Goal: Information Seeking & Learning: Learn about a topic

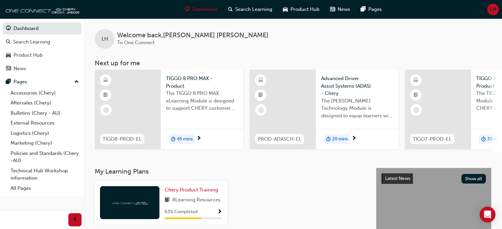
click at [186, 78] on span "TIGGO 8 PRO MAX - Product" at bounding box center [202, 82] width 72 height 15
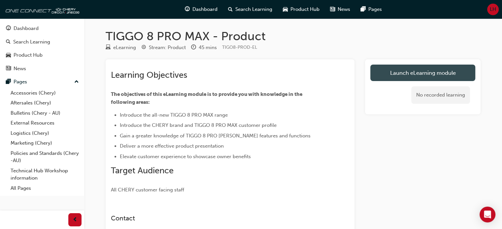
click at [389, 75] on link "Launch eLearning module" at bounding box center [422, 73] width 105 height 16
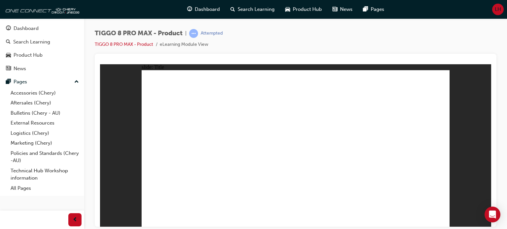
click at [501, 74] on div "TIGGO 8 PRO MAX - Product | Attempted TIGGO 8 PRO MAX - Product eLearning Modul…" at bounding box center [295, 115] width 423 height 194
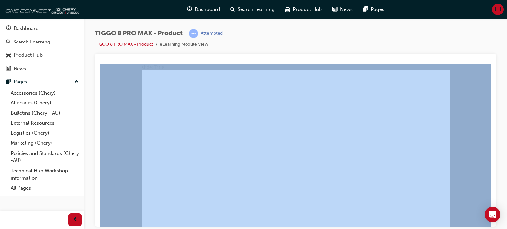
drag, startPoint x: 505, startPoint y: 39, endPoint x: 500, endPoint y: 158, distance: 118.9
click at [500, 158] on div "TIGGO 8 PRO MAX - Product | Attempted TIGGO 8 PRO MAX - Product eLearning Modul…" at bounding box center [295, 115] width 423 height 194
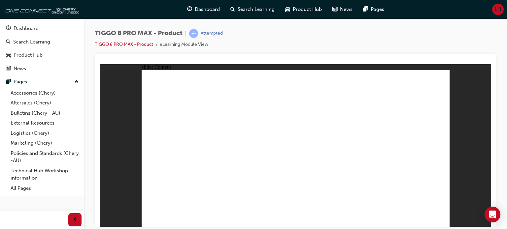
drag, startPoint x: 300, startPoint y: 97, endPoint x: 356, endPoint y: 89, distance: 56.9
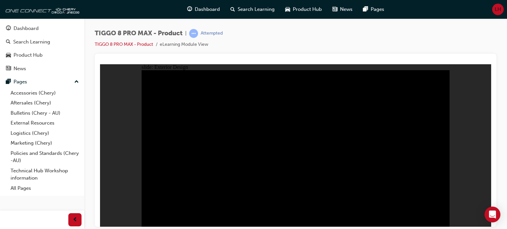
drag, startPoint x: 311, startPoint y: 111, endPoint x: 389, endPoint y: 85, distance: 81.6
drag, startPoint x: 375, startPoint y: 102, endPoint x: 397, endPoint y: 126, distance: 31.8
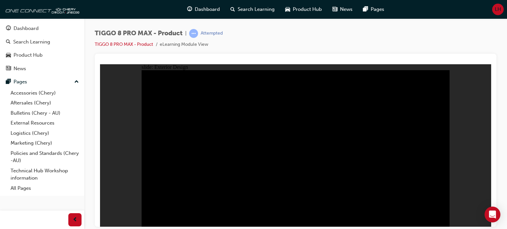
drag, startPoint x: 397, startPoint y: 126, endPoint x: 249, endPoint y: 206, distance: 168.0
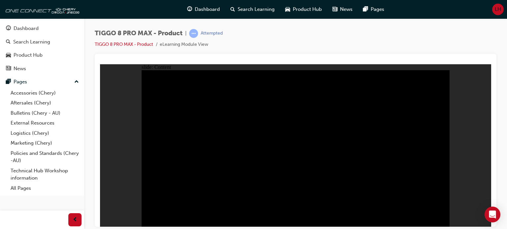
drag, startPoint x: 421, startPoint y: 113, endPoint x: 421, endPoint y: 201, distance: 88.1
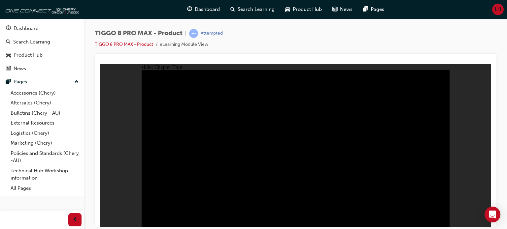
radio input "true"
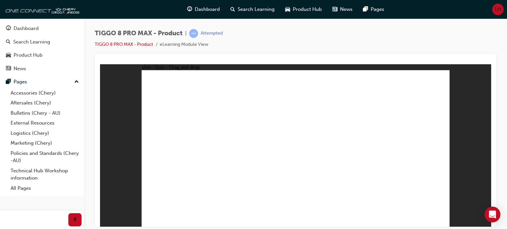
drag, startPoint x: 283, startPoint y: 84, endPoint x: 304, endPoint y: 165, distance: 83.5
drag, startPoint x: 342, startPoint y: 85, endPoint x: 234, endPoint y: 157, distance: 130.2
drag, startPoint x: 405, startPoint y: 83, endPoint x: 203, endPoint y: 153, distance: 213.9
drag, startPoint x: 336, startPoint y: 81, endPoint x: 160, endPoint y: 150, distance: 189.4
drag, startPoint x: 380, startPoint y: 114, endPoint x: 422, endPoint y: 151, distance: 56.6
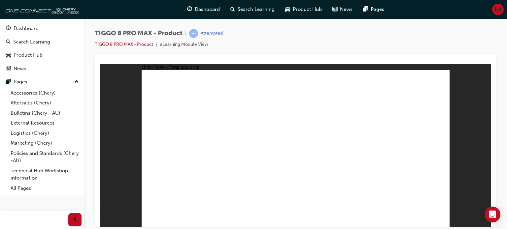
drag, startPoint x: 319, startPoint y: 119, endPoint x: 352, endPoint y: 157, distance: 50.8
checkbox input "true"
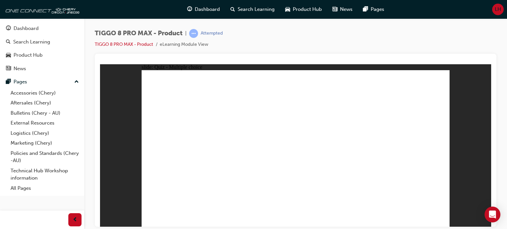
checkbox input "true"
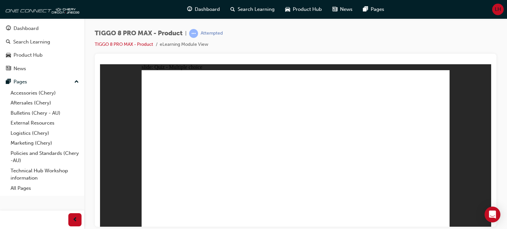
radio input "true"
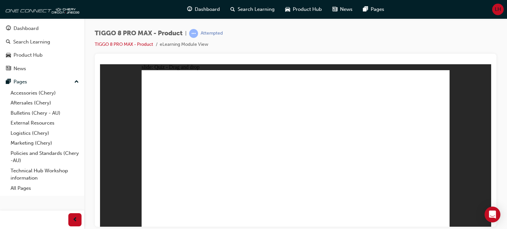
drag, startPoint x: 296, startPoint y: 83, endPoint x: 311, endPoint y: 160, distance: 77.7
drag, startPoint x: 343, startPoint y: 87, endPoint x: 233, endPoint y: 175, distance: 140.4
drag, startPoint x: 401, startPoint y: 86, endPoint x: 351, endPoint y: 168, distance: 96.2
drag, startPoint x: 399, startPoint y: 101, endPoint x: 306, endPoint y: 186, distance: 126.3
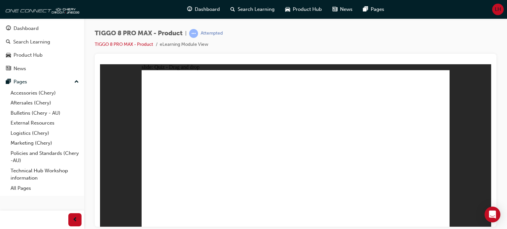
drag, startPoint x: 316, startPoint y: 170, endPoint x: 298, endPoint y: 94, distance: 77.9
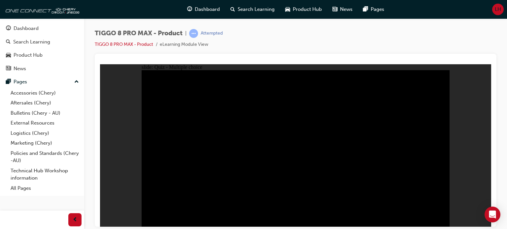
radio input "true"
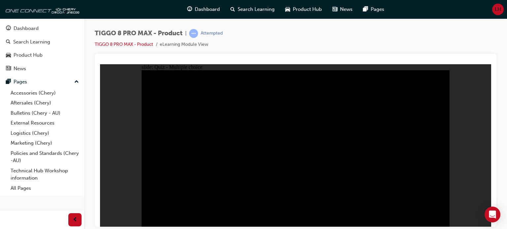
radio input "true"
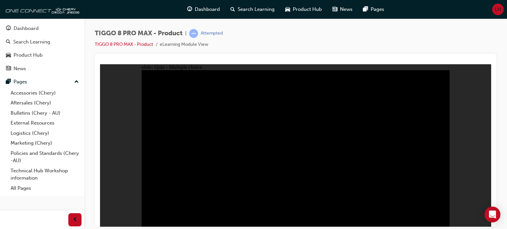
checkbox input "true"
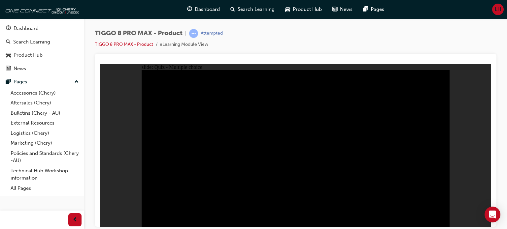
checkbox input "true"
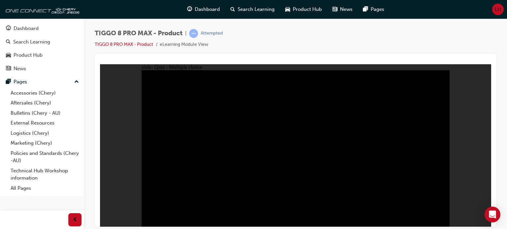
checkbox input "true"
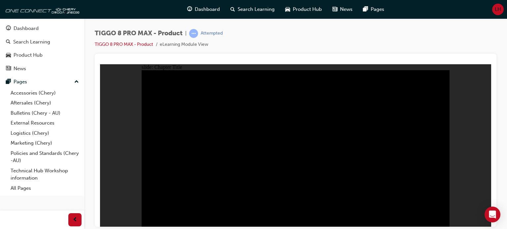
radio input "true"
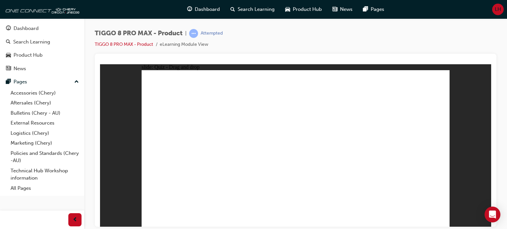
drag, startPoint x: 288, startPoint y: 85, endPoint x: 363, endPoint y: 159, distance: 104.8
drag, startPoint x: 407, startPoint y: 94, endPoint x: 171, endPoint y: 164, distance: 247.0
drag, startPoint x: 380, startPoint y: 122, endPoint x: 419, endPoint y: 160, distance: 53.9
drag, startPoint x: 347, startPoint y: 86, endPoint x: 236, endPoint y: 160, distance: 132.9
drag, startPoint x: 311, startPoint y: 118, endPoint x: 291, endPoint y: 160, distance: 46.3
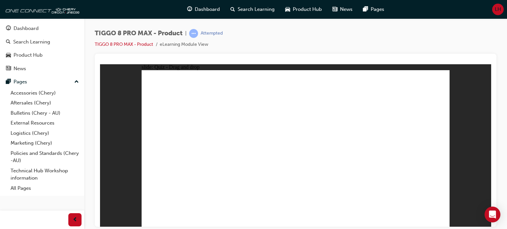
checkbox input "true"
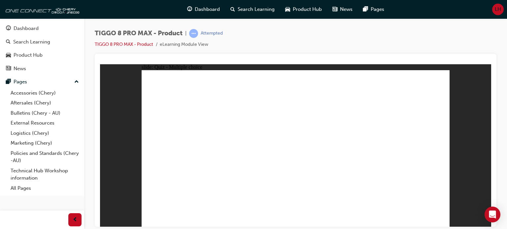
checkbox input "true"
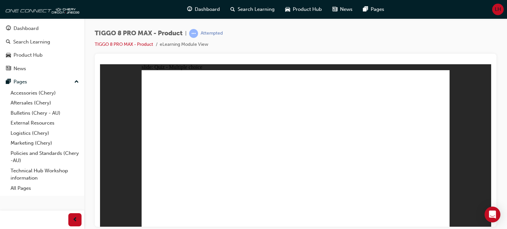
radio input "true"
drag, startPoint x: 294, startPoint y: 86, endPoint x: 309, endPoint y: 157, distance: 72.5
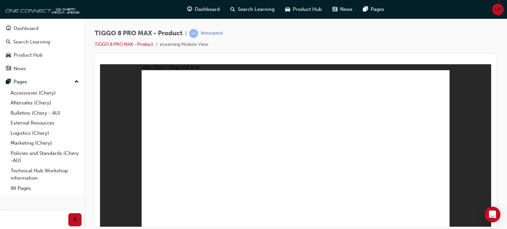
drag, startPoint x: 342, startPoint y: 84, endPoint x: 355, endPoint y: 153, distance: 70.8
drag, startPoint x: 397, startPoint y: 87, endPoint x: 303, endPoint y: 174, distance: 128.9
drag, startPoint x: 296, startPoint y: 95, endPoint x: 350, endPoint y: 169, distance: 90.9
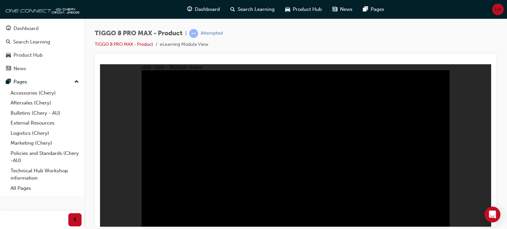
radio input "true"
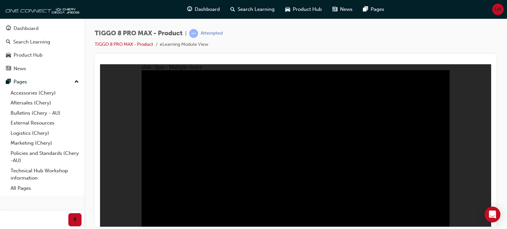
radio input "true"
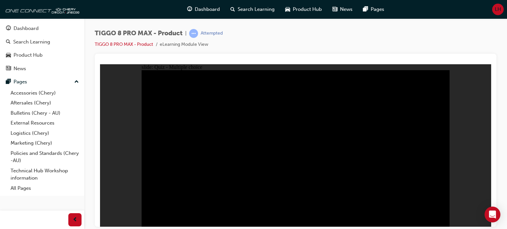
checkbox input "true"
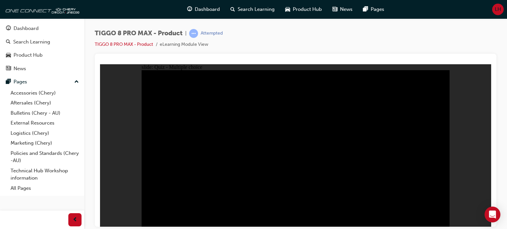
checkbox input "true"
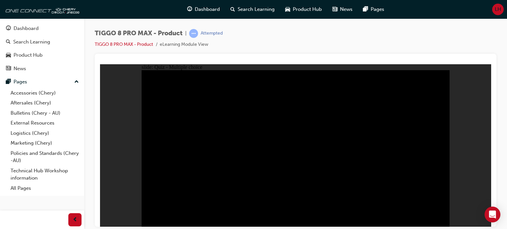
checkbox input "true"
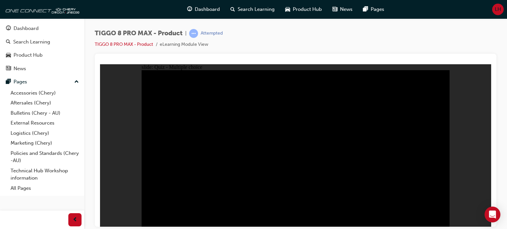
checkbox input "true"
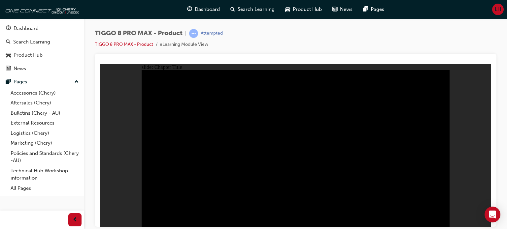
radio input "true"
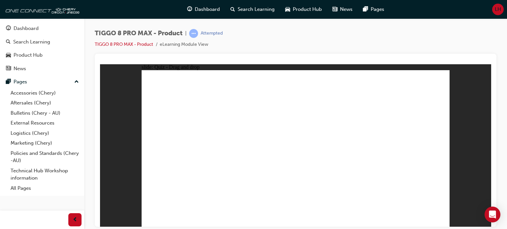
drag, startPoint x: 282, startPoint y: 90, endPoint x: 294, endPoint y: 157, distance: 67.9
drag, startPoint x: 315, startPoint y: 122, endPoint x: 346, endPoint y: 160, distance: 49.3
drag, startPoint x: 348, startPoint y: 87, endPoint x: 245, endPoint y: 160, distance: 126.2
drag, startPoint x: 378, startPoint y: 114, endPoint x: 409, endPoint y: 153, distance: 50.5
drag, startPoint x: 408, startPoint y: 79, endPoint x: 168, endPoint y: 159, distance: 253.1
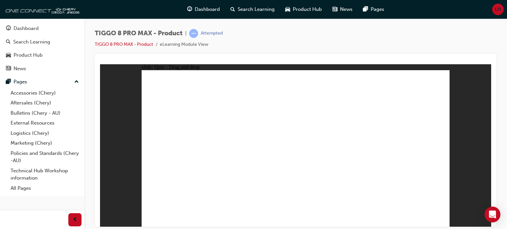
checkbox input "true"
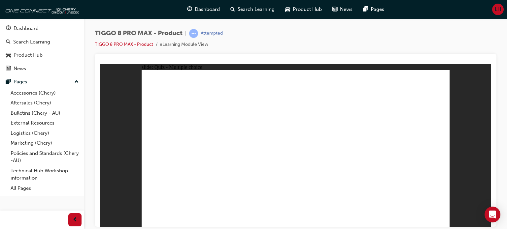
checkbox input "true"
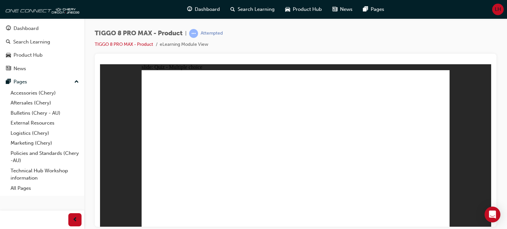
radio input "true"
drag, startPoint x: 299, startPoint y: 85, endPoint x: 316, endPoint y: 159, distance: 76.0
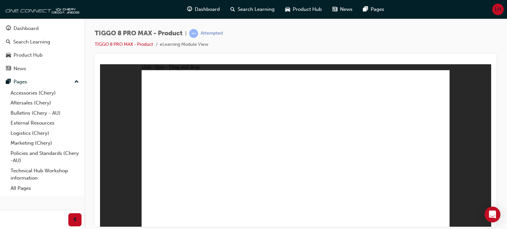
drag, startPoint x: 348, startPoint y: 88, endPoint x: 358, endPoint y: 156, distance: 68.7
drag, startPoint x: 302, startPoint y: 99, endPoint x: 322, endPoint y: 178, distance: 81.5
drag, startPoint x: 343, startPoint y: 100, endPoint x: 210, endPoint y: 185, distance: 157.9
drag, startPoint x: 341, startPoint y: 99, endPoint x: 175, endPoint y: 161, distance: 177.6
drag, startPoint x: 410, startPoint y: 85, endPoint x: 362, endPoint y: 172, distance: 99.4
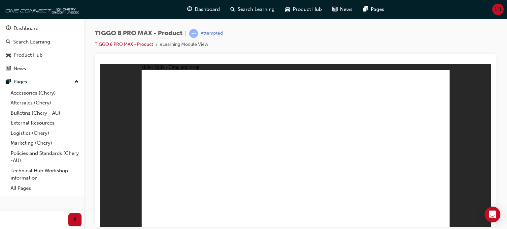
drag, startPoint x: 397, startPoint y: 95, endPoint x: 350, endPoint y: 187, distance: 103.1
drag, startPoint x: 351, startPoint y: 108, endPoint x: 354, endPoint y: 179, distance: 72.0
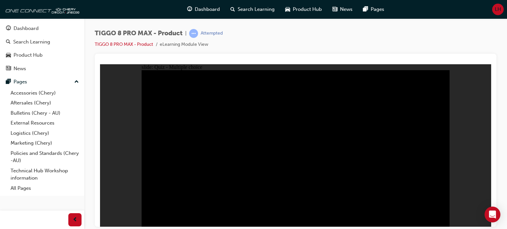
radio input "true"
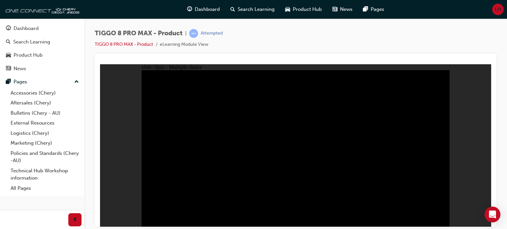
radio input "true"
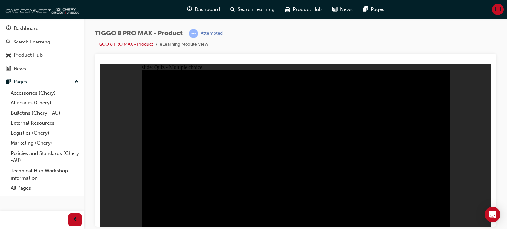
checkbox input "true"
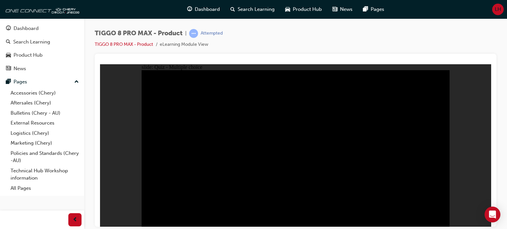
checkbox input "true"
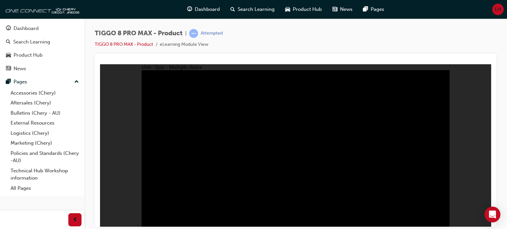
checkbox input "true"
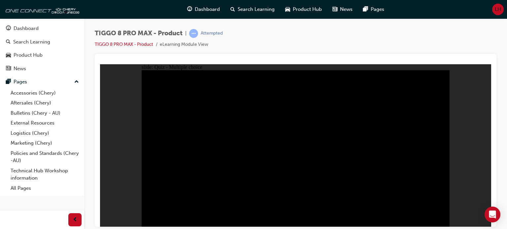
checkbox input "true"
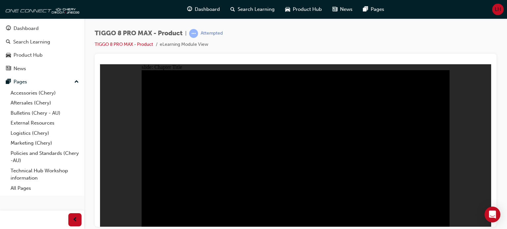
radio input "true"
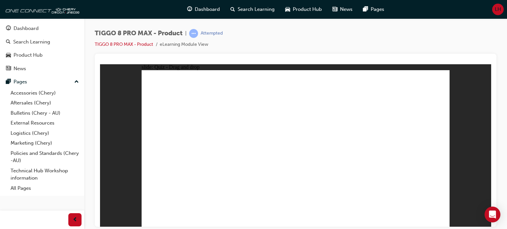
drag, startPoint x: 404, startPoint y: 89, endPoint x: 179, endPoint y: 161, distance: 236.3
drag, startPoint x: 381, startPoint y: 118, endPoint x: 416, endPoint y: 159, distance: 53.8
drag, startPoint x: 351, startPoint y: 84, endPoint x: 242, endPoint y: 146, distance: 125.5
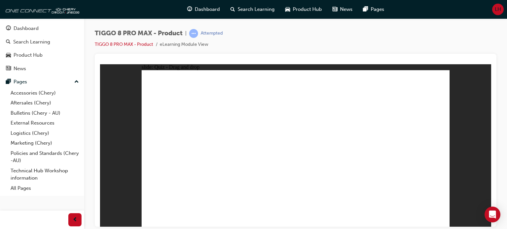
drag, startPoint x: 314, startPoint y: 118, endPoint x: 293, endPoint y: 152, distance: 39.7
drag, startPoint x: 282, startPoint y: 89, endPoint x: 360, endPoint y: 165, distance: 108.5
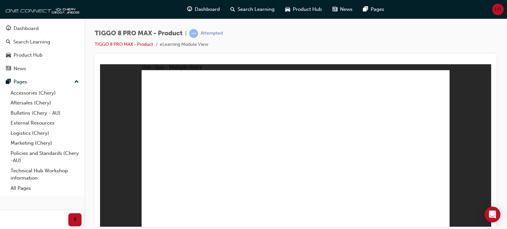
checkbox input "true"
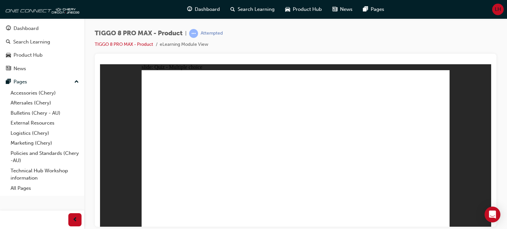
drag, startPoint x: 256, startPoint y: 172, endPoint x: 296, endPoint y: 177, distance: 40.2
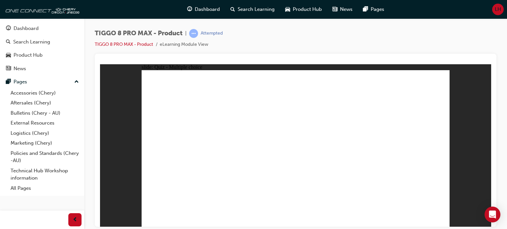
radio input "true"
drag, startPoint x: 303, startPoint y: 83, endPoint x: 313, endPoint y: 159, distance: 76.9
drag, startPoint x: 298, startPoint y: 97, endPoint x: 191, endPoint y: 165, distance: 126.8
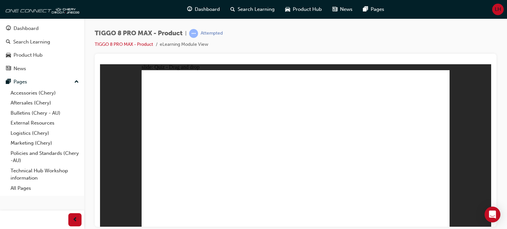
drag, startPoint x: 352, startPoint y: 95, endPoint x: 223, endPoint y: 164, distance: 146.4
drag, startPoint x: 396, startPoint y: 85, endPoint x: 362, endPoint y: 157, distance: 79.1
drag, startPoint x: 347, startPoint y: 86, endPoint x: 308, endPoint y: 184, distance: 105.0
drag, startPoint x: 349, startPoint y: 97, endPoint x: 193, endPoint y: 171, distance: 172.4
drag, startPoint x: 360, startPoint y: 159, endPoint x: 383, endPoint y: 121, distance: 43.5
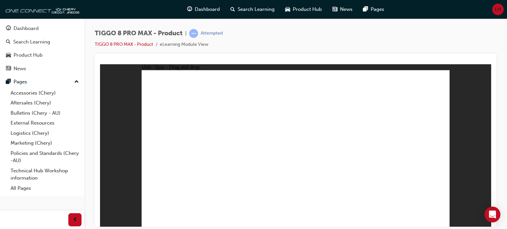
click at [468, 129] on div "slide: Quiz - Drag and drop Rectangle 2 Rectangle 1 Question 5 Drag and drop th…" at bounding box center [295, 145] width 391 height 163
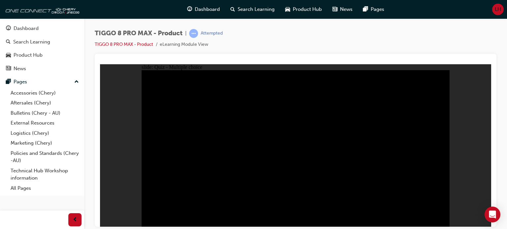
radio input "true"
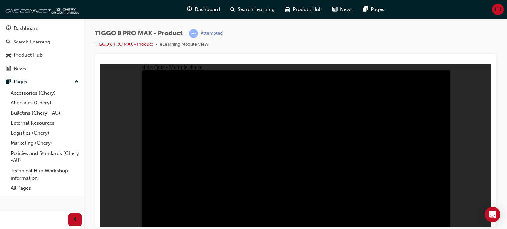
radio input "true"
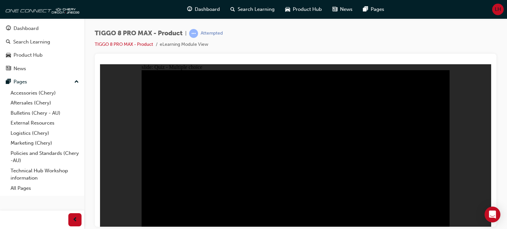
checkbox input "true"
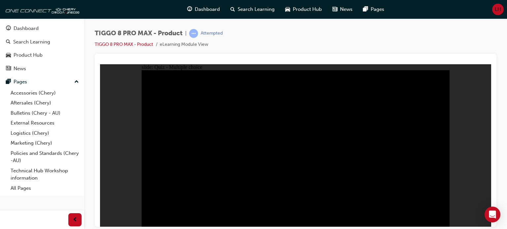
checkbox input "true"
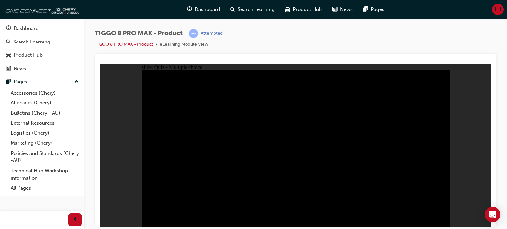
checkbox input "true"
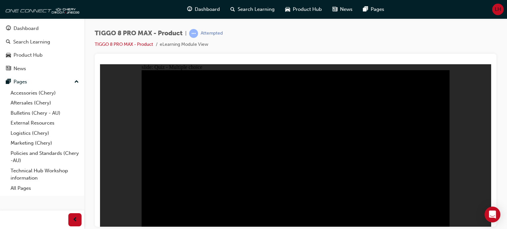
checkbox input "true"
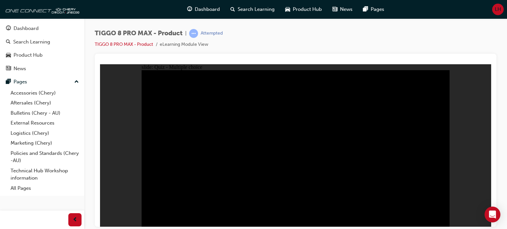
radio input "true"
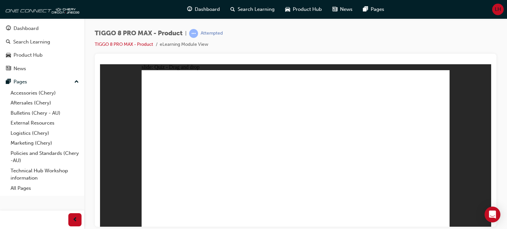
drag, startPoint x: 358, startPoint y: 113, endPoint x: 410, endPoint y: 145, distance: 61.2
drag, startPoint x: 413, startPoint y: 74, endPoint x: 194, endPoint y: 143, distance: 230.2
drag, startPoint x: 281, startPoint y: 87, endPoint x: 352, endPoint y: 158, distance: 100.6
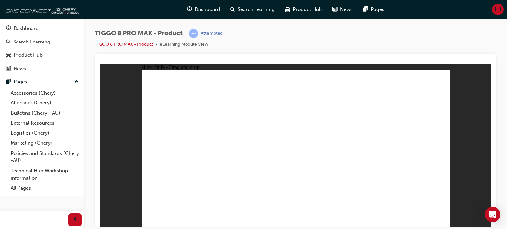
drag, startPoint x: 343, startPoint y: 84, endPoint x: 228, endPoint y: 161, distance: 138.4
drag, startPoint x: 310, startPoint y: 115, endPoint x: 293, endPoint y: 151, distance: 40.6
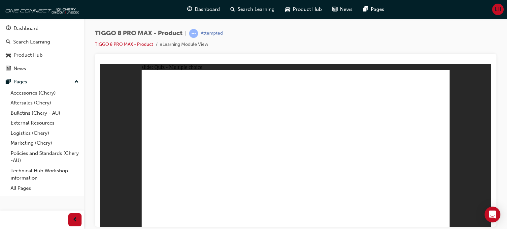
checkbox input "true"
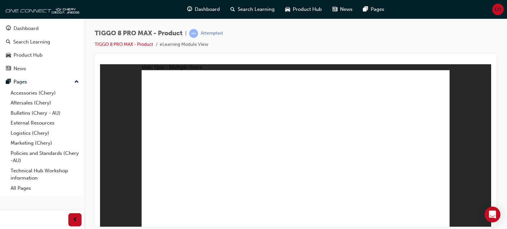
radio input "true"
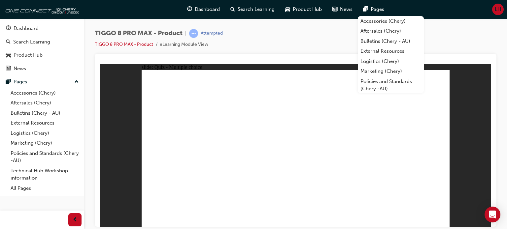
click at [325, 43] on div "TIGGO 8 PRO MAX - Product | Attempted TIGGO 8 PRO MAX - Product eLearning Modul…" at bounding box center [296, 41] width 402 height 25
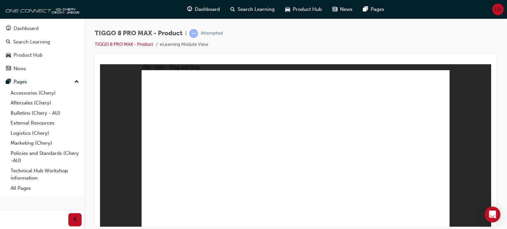
click at [433, 29] on div "TIGGO 8 PRO MAX - Product | Attempted TIGGO 8 PRO MAX - Product eLearning Modul…" at bounding box center [295, 115] width 423 height 194
drag, startPoint x: 429, startPoint y: 86, endPoint x: 371, endPoint y: 165, distance: 98.5
drag, startPoint x: 362, startPoint y: 97, endPoint x: 371, endPoint y: 161, distance: 64.9
drag, startPoint x: 408, startPoint y: 99, endPoint x: 352, endPoint y: 169, distance: 89.7
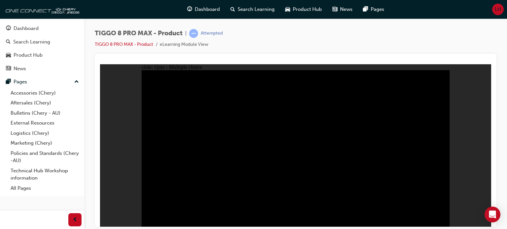
radio input "true"
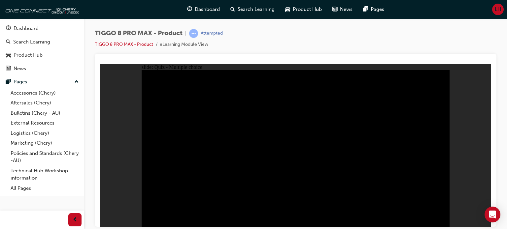
radio input "true"
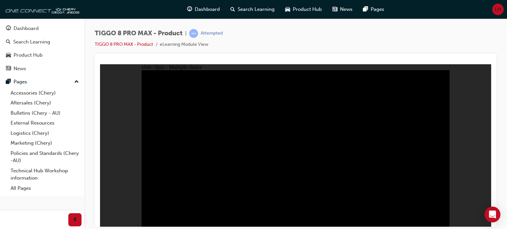
checkbox input "true"
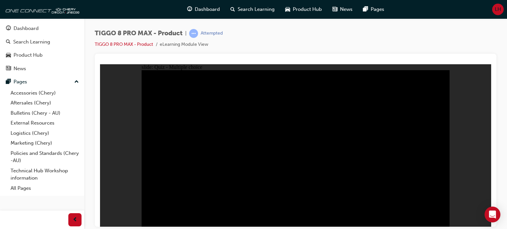
checkbox input "true"
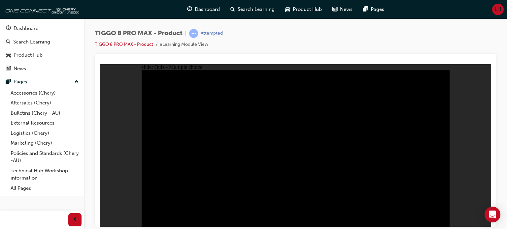
checkbox input "true"
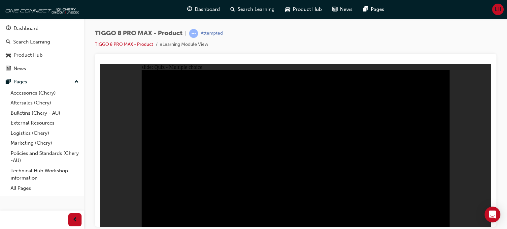
checkbox input "true"
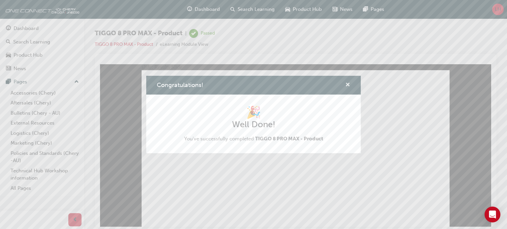
click at [347, 84] on span "cross-icon" at bounding box center [347, 85] width 5 height 6
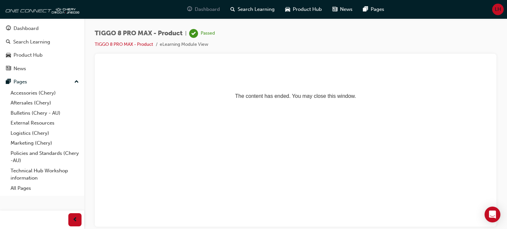
click at [204, 12] on span "Dashboard" at bounding box center [207, 10] width 25 height 8
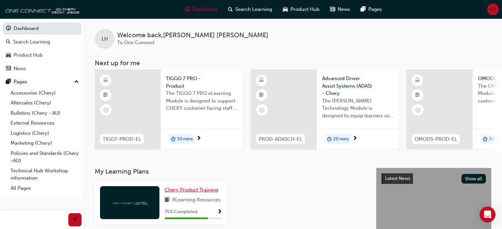
click at [197, 193] on span "Chery Product Training" at bounding box center [191, 190] width 53 height 6
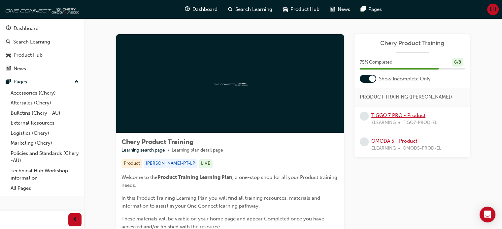
click at [399, 116] on link "TIGGO 7 PRO - Product" at bounding box center [398, 116] width 54 height 6
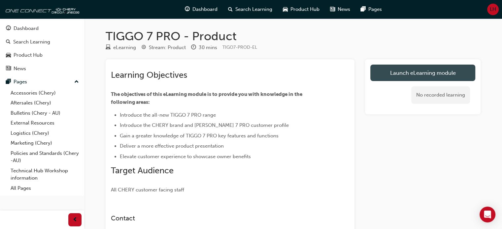
click at [414, 74] on link "Launch eLearning module" at bounding box center [422, 73] width 105 height 16
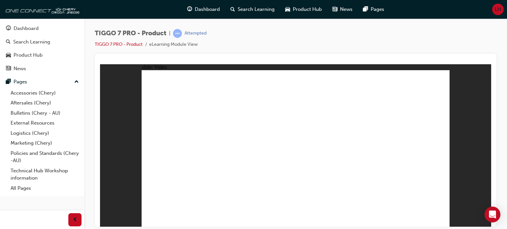
click at [497, 130] on div "TIGGO 7 PRO - Product | Attempted TIGGO 7 PRO - Product eLearning Module View" at bounding box center [295, 115] width 423 height 194
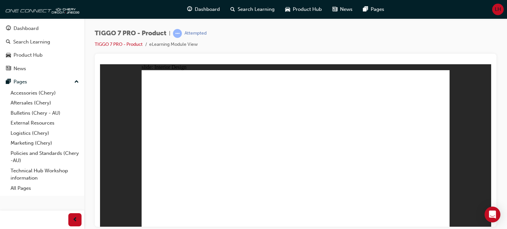
drag, startPoint x: 296, startPoint y: 176, endPoint x: 270, endPoint y: 176, distance: 26.4
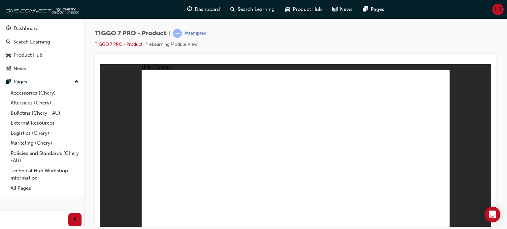
drag, startPoint x: 406, startPoint y: 158, endPoint x: 412, endPoint y: 195, distance: 37.7
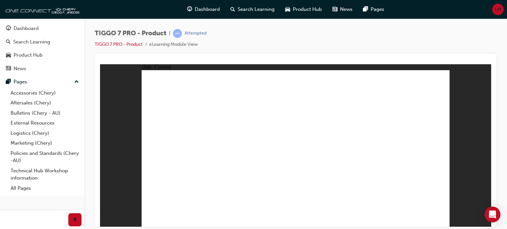
drag, startPoint x: 194, startPoint y: 104, endPoint x: 240, endPoint y: 98, distance: 46.5
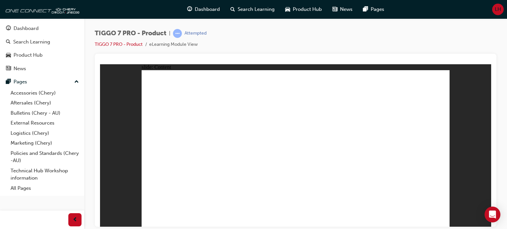
drag, startPoint x: 295, startPoint y: 84, endPoint x: 414, endPoint y: 154, distance: 137.9
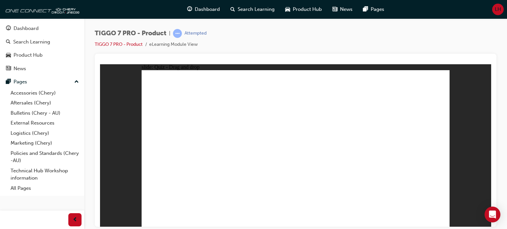
drag, startPoint x: 340, startPoint y: 87, endPoint x: 172, endPoint y: 143, distance: 177.9
drag, startPoint x: 372, startPoint y: 119, endPoint x: 293, endPoint y: 156, distance: 87.8
drag, startPoint x: 315, startPoint y: 121, endPoint x: 350, endPoint y: 159, distance: 50.9
drag, startPoint x: 401, startPoint y: 82, endPoint x: 225, endPoint y: 156, distance: 190.9
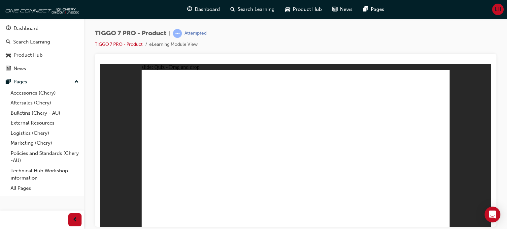
drag, startPoint x: 298, startPoint y: 103, endPoint x: 177, endPoint y: 175, distance: 139.9
drag, startPoint x: 348, startPoint y: 108, endPoint x: 178, endPoint y: 192, distance: 189.9
drag, startPoint x: 412, startPoint y: 102, endPoint x: 293, endPoint y: 177, distance: 140.3
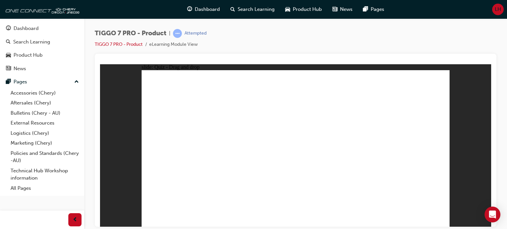
drag, startPoint x: 324, startPoint y: 98, endPoint x: 235, endPoint y: 174, distance: 117.2
drag, startPoint x: 181, startPoint y: 165, endPoint x: 324, endPoint y: 170, distance: 142.6
drag, startPoint x: 417, startPoint y: 100, endPoint x: 325, endPoint y: 170, distance: 115.1
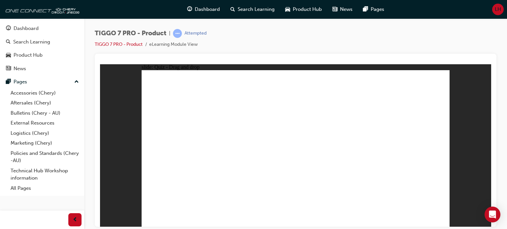
drag, startPoint x: 359, startPoint y: 111, endPoint x: 358, endPoint y: 164, distance: 53.1
drag, startPoint x: 374, startPoint y: 110, endPoint x: 196, endPoint y: 176, distance: 190.5
drag, startPoint x: 321, startPoint y: 111, endPoint x: 220, endPoint y: 164, distance: 113.9
drag, startPoint x: 352, startPoint y: 99, endPoint x: 378, endPoint y: 174, distance: 78.6
drag, startPoint x: 290, startPoint y: 99, endPoint x: 241, endPoint y: 171, distance: 86.8
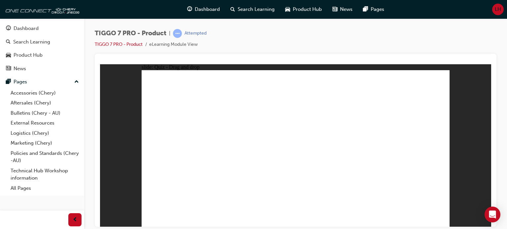
drag, startPoint x: 292, startPoint y: 82, endPoint x: 307, endPoint y: 172, distance: 91.0
drag, startPoint x: 322, startPoint y: 85, endPoint x: 331, endPoint y: 177, distance: 92.4
drag, startPoint x: 355, startPoint y: 86, endPoint x: 254, endPoint y: 168, distance: 130.1
drag, startPoint x: 385, startPoint y: 84, endPoint x: 354, endPoint y: 176, distance: 96.3
drag, startPoint x: 418, startPoint y: 86, endPoint x: 251, endPoint y: 178, distance: 190.5
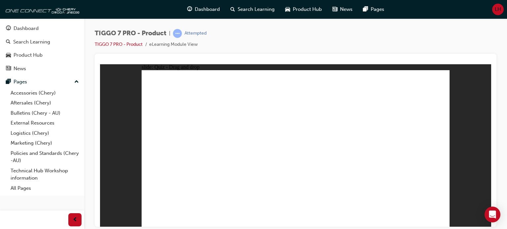
drag, startPoint x: 385, startPoint y: 96, endPoint x: 209, endPoint y: 188, distance: 198.6
drag, startPoint x: 301, startPoint y: 94, endPoint x: 223, endPoint y: 161, distance: 102.9
drag, startPoint x: 357, startPoint y: 97, endPoint x: 231, endPoint y: 162, distance: 142.4
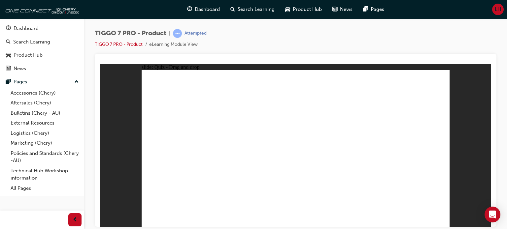
drag, startPoint x: 418, startPoint y: 94, endPoint x: 325, endPoint y: 182, distance: 128.8
radio input "true"
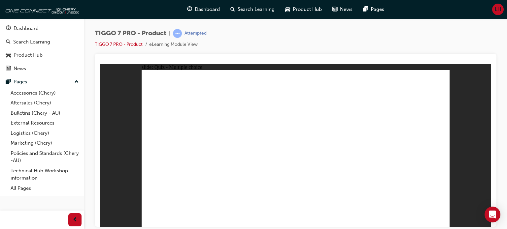
drag, startPoint x: 305, startPoint y: 85, endPoint x: 315, endPoint y: 175, distance: 90.0
drag, startPoint x: 342, startPoint y: 85, endPoint x: 356, endPoint y: 167, distance: 83.1
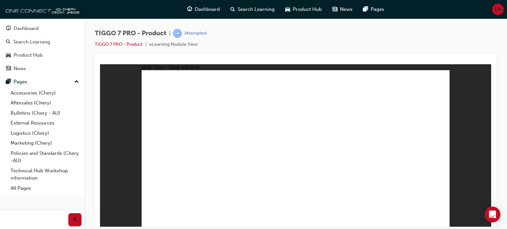
drag, startPoint x: 347, startPoint y: 98, endPoint x: 240, endPoint y: 184, distance: 136.8
drag, startPoint x: 342, startPoint y: 95, endPoint x: 190, endPoint y: 226, distance: 200.2
drag, startPoint x: 396, startPoint y: 86, endPoint x: 225, endPoint y: 176, distance: 193.2
drag, startPoint x: 417, startPoint y: 83, endPoint x: 342, endPoint y: 178, distance: 120.5
drag, startPoint x: 347, startPoint y: 96, endPoint x: 364, endPoint y: 174, distance: 79.3
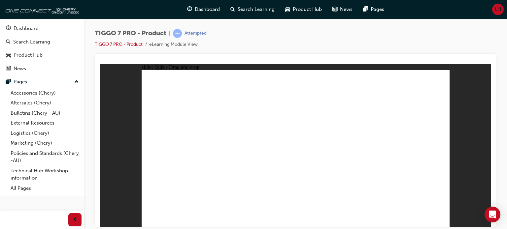
drag, startPoint x: 344, startPoint y: 108, endPoint x: 313, endPoint y: 205, distance: 101.9
drag, startPoint x: 313, startPoint y: 205, endPoint x: 317, endPoint y: 176, distance: 28.9
drag, startPoint x: 340, startPoint y: 108, endPoint x: 315, endPoint y: 183, distance: 79.9
drag, startPoint x: 352, startPoint y: 174, endPoint x: 350, endPoint y: 105, distance: 69.7
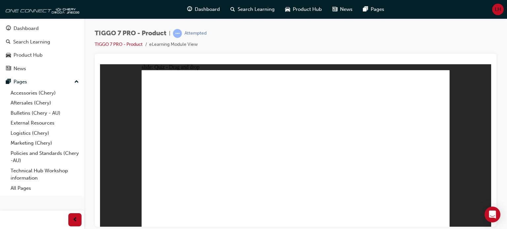
drag, startPoint x: 369, startPoint y: 175, endPoint x: 363, endPoint y: 116, distance: 58.3
drag, startPoint x: 301, startPoint y: 99, endPoint x: 360, endPoint y: 178, distance: 99.2
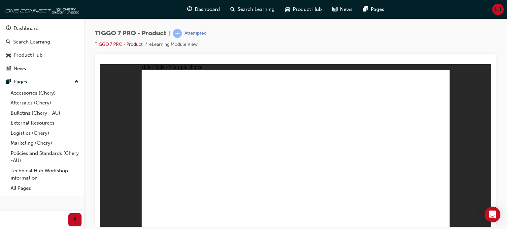
radio input "true"
drag, startPoint x: 403, startPoint y: 87, endPoint x: 172, endPoint y: 161, distance: 242.1
drag, startPoint x: 367, startPoint y: 122, endPoint x: 404, endPoint y: 160, distance: 53.2
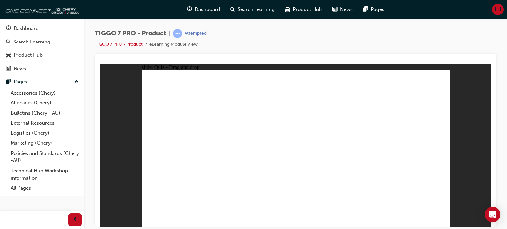
drag, startPoint x: 318, startPoint y: 114, endPoint x: 351, endPoint y: 155, distance: 52.8
drag, startPoint x: 356, startPoint y: 155, endPoint x: 297, endPoint y: 157, distance: 59.1
drag, startPoint x: 300, startPoint y: 155, endPoint x: 347, endPoint y: 163, distance: 47.7
drag, startPoint x: 282, startPoint y: 86, endPoint x: 296, endPoint y: 160, distance: 74.9
drag, startPoint x: 340, startPoint y: 87, endPoint x: 227, endPoint y: 164, distance: 136.5
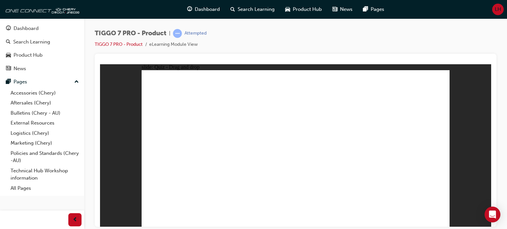
radio input "true"
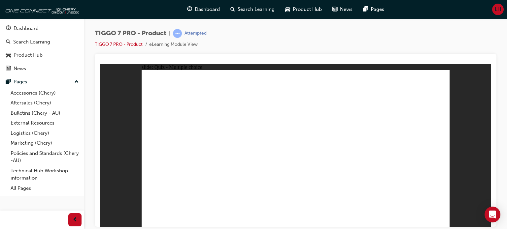
radio input "true"
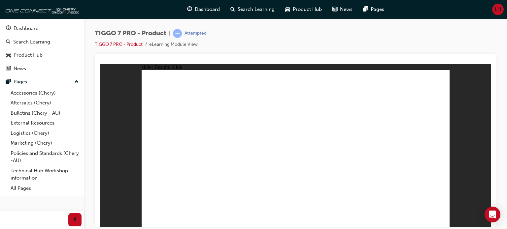
drag, startPoint x: 283, startPoint y: 84, endPoint x: 400, endPoint y: 156, distance: 137.4
drag, startPoint x: 353, startPoint y: 87, endPoint x: 184, endPoint y: 158, distance: 182.8
drag, startPoint x: 306, startPoint y: 117, endPoint x: 343, endPoint y: 160, distance: 56.8
drag, startPoint x: 369, startPoint y: 120, endPoint x: 294, endPoint y: 163, distance: 85.9
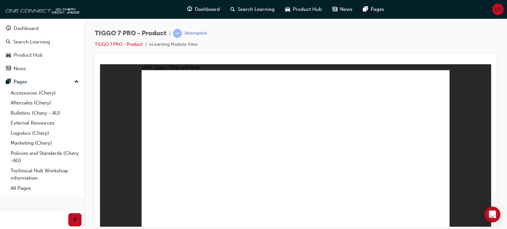
drag, startPoint x: 418, startPoint y: 83, endPoint x: 242, endPoint y: 159, distance: 191.7
drag, startPoint x: 297, startPoint y: 106, endPoint x: 192, endPoint y: 164, distance: 119.6
drag, startPoint x: 358, startPoint y: 106, endPoint x: 176, endPoint y: 185, distance: 198.0
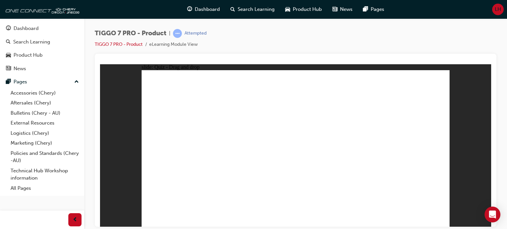
drag, startPoint x: 400, startPoint y: 99, endPoint x: 301, endPoint y: 161, distance: 116.5
drag, startPoint x: 284, startPoint y: 84, endPoint x: 318, endPoint y: 172, distance: 94.2
drag, startPoint x: 291, startPoint y: 99, endPoint x: 332, endPoint y: 171, distance: 82.3
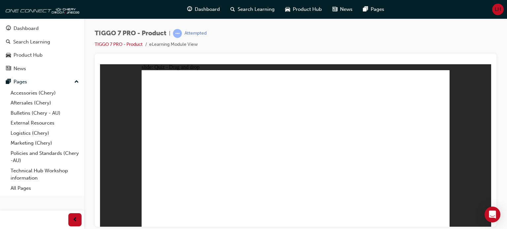
drag, startPoint x: 331, startPoint y: 165, endPoint x: 206, endPoint y: 193, distance: 128.1
drag, startPoint x: 321, startPoint y: 85, endPoint x: 204, endPoint y: 171, distance: 144.9
drag, startPoint x: 350, startPoint y: 85, endPoint x: 225, endPoint y: 171, distance: 151.4
drag, startPoint x: 381, startPoint y: 85, endPoint x: 328, endPoint y: 165, distance: 96.4
drag, startPoint x: 317, startPoint y: 100, endPoint x: 352, endPoint y: 179, distance: 86.9
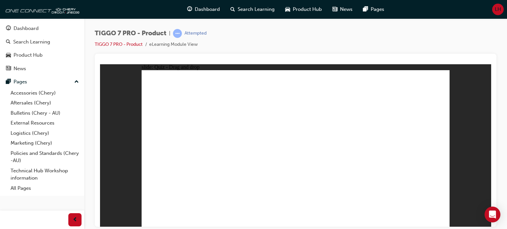
drag, startPoint x: 414, startPoint y: 84, endPoint x: 240, endPoint y: 169, distance: 193.7
drag, startPoint x: 317, startPoint y: 112, endPoint x: 198, endPoint y: 180, distance: 136.7
drag, startPoint x: 352, startPoint y: 113, endPoint x: 377, endPoint y: 169, distance: 61.9
drag, startPoint x: 417, startPoint y: 99, endPoint x: 310, endPoint y: 183, distance: 136.5
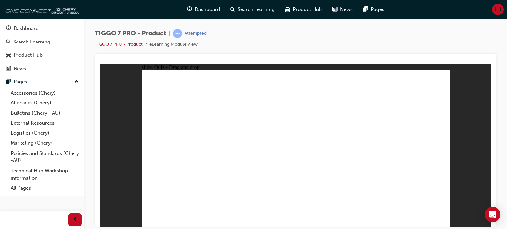
drag, startPoint x: 354, startPoint y: 96, endPoint x: 238, endPoint y: 186, distance: 147.0
drag, startPoint x: 388, startPoint y: 99, endPoint x: 246, endPoint y: 177, distance: 162.1
drag, startPoint x: 387, startPoint y: 113, endPoint x: 254, endPoint y: 179, distance: 148.6
drag, startPoint x: 318, startPoint y: 165, endPoint x: 238, endPoint y: 187, distance: 83.8
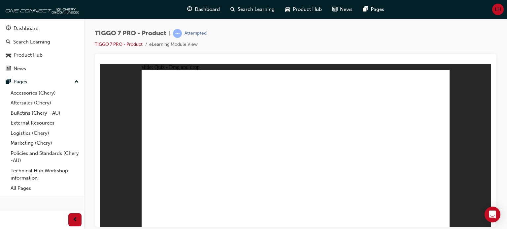
drag, startPoint x: 309, startPoint y: 96, endPoint x: 219, endPoint y: 169, distance: 115.7
drag, startPoint x: 360, startPoint y: 97, endPoint x: 251, endPoint y: 167, distance: 129.7
drag, startPoint x: 406, startPoint y: 100, endPoint x: 334, endPoint y: 165, distance: 97.9
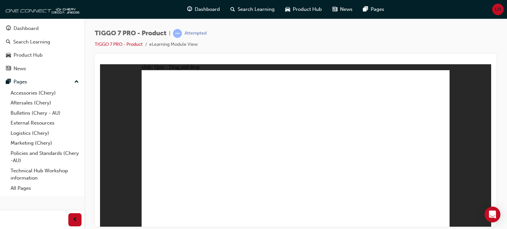
radio input "true"
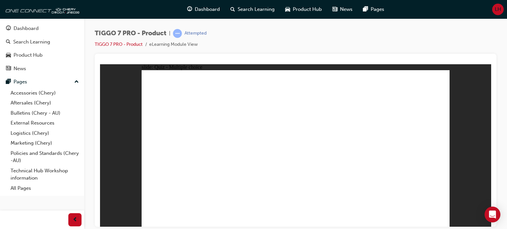
drag, startPoint x: 297, startPoint y: 83, endPoint x: 312, endPoint y: 170, distance: 87.8
drag, startPoint x: 292, startPoint y: 95, endPoint x: 356, endPoint y: 168, distance: 97.0
drag, startPoint x: 343, startPoint y: 85, endPoint x: 321, endPoint y: 180, distance: 97.6
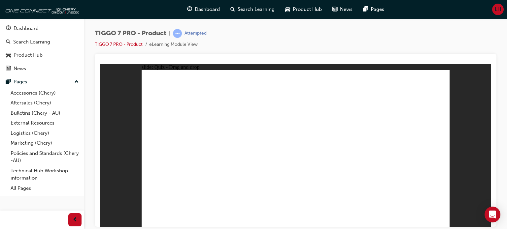
drag, startPoint x: 396, startPoint y: 87, endPoint x: 359, endPoint y: 181, distance: 101.5
radio input "true"
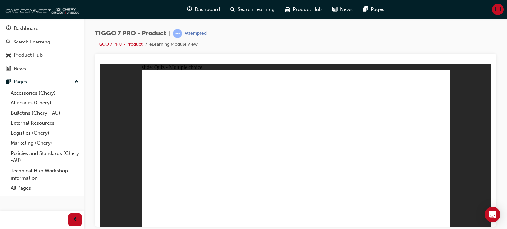
drag, startPoint x: 401, startPoint y: 87, endPoint x: 174, endPoint y: 160, distance: 239.0
drag, startPoint x: 313, startPoint y: 115, endPoint x: 293, endPoint y: 151, distance: 40.9
drag, startPoint x: 335, startPoint y: 85, endPoint x: 236, endPoint y: 163, distance: 126.5
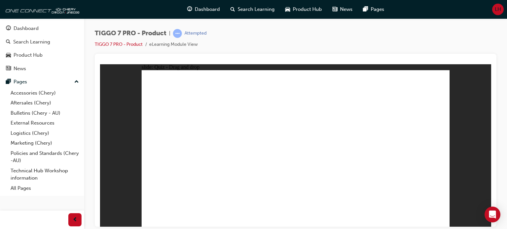
drag, startPoint x: 281, startPoint y: 81, endPoint x: 346, endPoint y: 147, distance: 92.9
drag, startPoint x: 374, startPoint y: 114, endPoint x: 404, endPoint y: 149, distance: 46.1
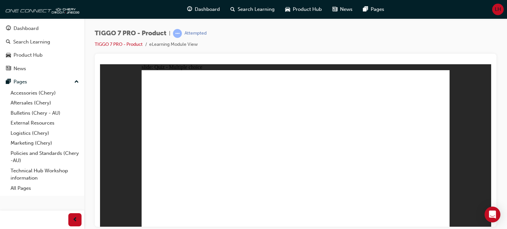
radio input "true"
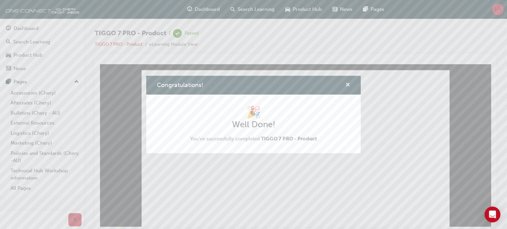
click at [346, 83] on span "cross-icon" at bounding box center [347, 85] width 5 height 6
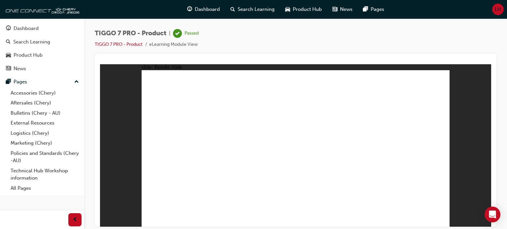
click at [207, 9] on span "Dashboard" at bounding box center [207, 10] width 25 height 8
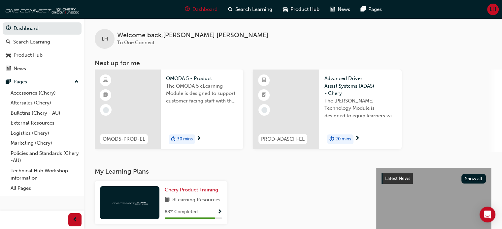
click at [211, 190] on span "Chery Product Training" at bounding box center [191, 190] width 53 height 6
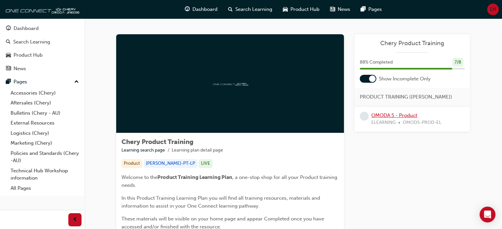
click at [389, 116] on link "OMODA 5 - Product" at bounding box center [394, 116] width 46 height 6
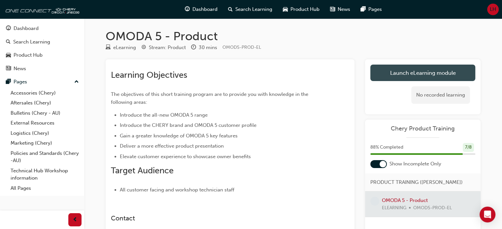
click at [406, 72] on link "Launch eLearning module" at bounding box center [422, 73] width 105 height 16
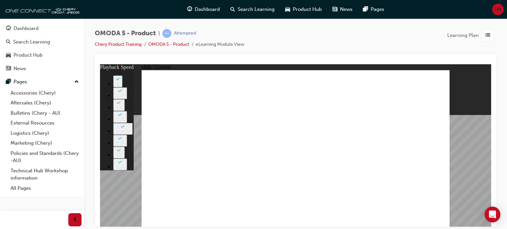
type input "0"
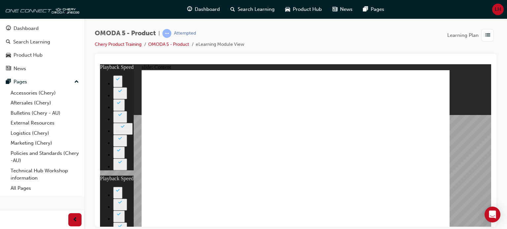
type input "0"
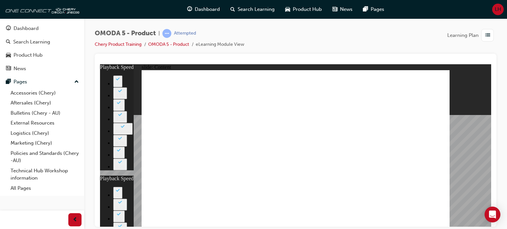
drag, startPoint x: 195, startPoint y: 95, endPoint x: 235, endPoint y: 96, distance: 39.6
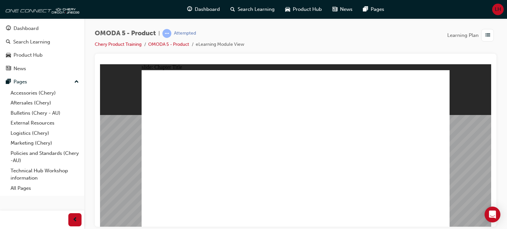
radio input "true"
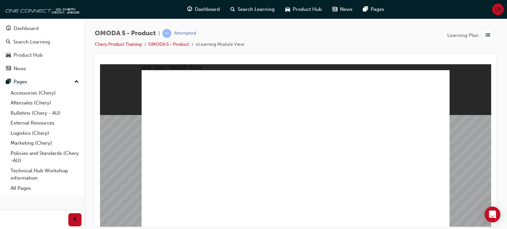
radio input "true"
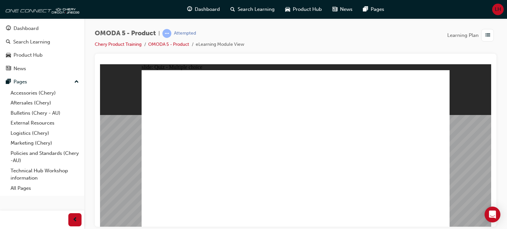
radio input "true"
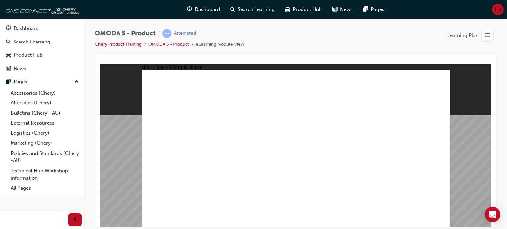
radio input "true"
drag, startPoint x: 401, startPoint y: 80, endPoint x: 243, endPoint y: 180, distance: 187.1
drag, startPoint x: 362, startPoint y: 126, endPoint x: 312, endPoint y: 184, distance: 76.7
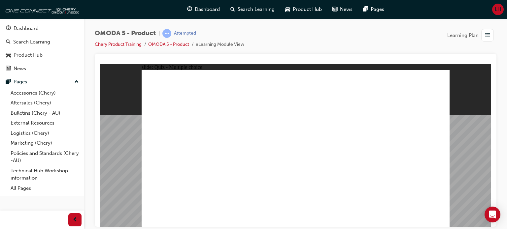
drag, startPoint x: 348, startPoint y: 142, endPoint x: 298, endPoint y: 181, distance: 63.5
drag, startPoint x: 297, startPoint y: 142, endPoint x: 245, endPoint y: 176, distance: 62.7
drag, startPoint x: 297, startPoint y: 109, endPoint x: 176, endPoint y: 175, distance: 137.4
drag, startPoint x: 298, startPoint y: 78, endPoint x: 176, endPoint y: 180, distance: 159.0
drag, startPoint x: 355, startPoint y: 79, endPoint x: 371, endPoint y: 180, distance: 102.2
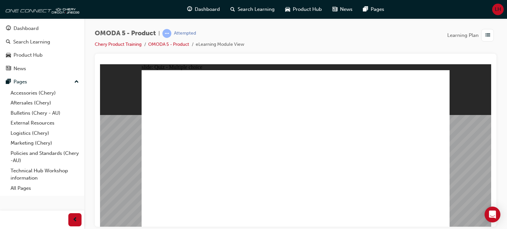
drag, startPoint x: 356, startPoint y: 95, endPoint x: 371, endPoint y: 182, distance: 88.1
drag, startPoint x: 356, startPoint y: 112, endPoint x: 373, endPoint y: 184, distance: 74.7
drag, startPoint x: 401, startPoint y: 109, endPoint x: 298, endPoint y: 181, distance: 125.4
drag, startPoint x: 403, startPoint y: 125, endPoint x: 172, endPoint y: 178, distance: 236.9
drag, startPoint x: 306, startPoint y: 94, endPoint x: 248, endPoint y: 181, distance: 104.8
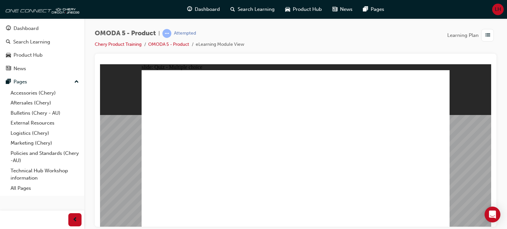
drag, startPoint x: 299, startPoint y: 127, endPoint x: 371, endPoint y: 178, distance: 88.1
drag, startPoint x: 409, startPoint y: 93, endPoint x: 367, endPoint y: 180, distance: 96.1
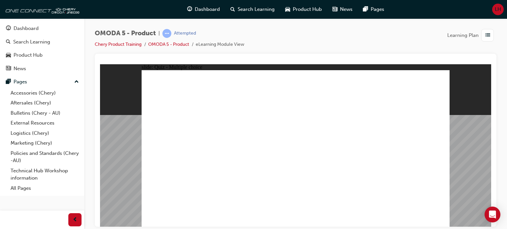
radio input "true"
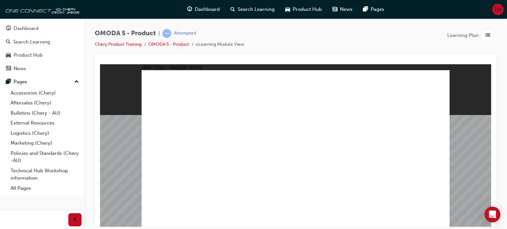
drag, startPoint x: 375, startPoint y: 121, endPoint x: 174, endPoint y: 157, distance: 204.2
drag, startPoint x: 316, startPoint y: 99, endPoint x: 303, endPoint y: 163, distance: 65.4
drag, startPoint x: 383, startPoint y: 101, endPoint x: 370, endPoint y: 173, distance: 73.2
drag, startPoint x: 345, startPoint y: 122, endPoint x: 267, endPoint y: 167, distance: 89.7
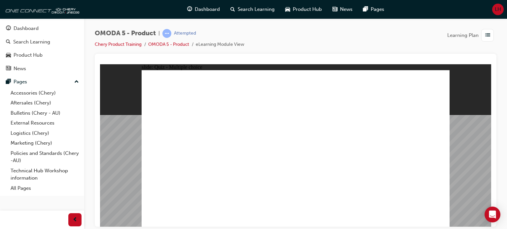
radio input "true"
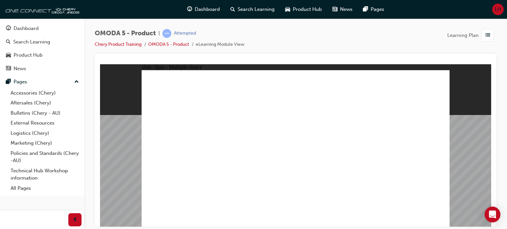
drag, startPoint x: 377, startPoint y: 79, endPoint x: 221, endPoint y: 147, distance: 170.5
drag, startPoint x: 336, startPoint y: 98, endPoint x: 215, endPoint y: 143, distance: 129.4
drag, startPoint x: 402, startPoint y: 112, endPoint x: 359, endPoint y: 139, distance: 50.9
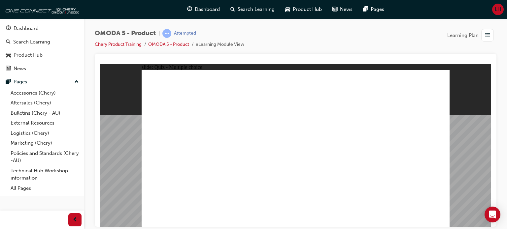
radio input "true"
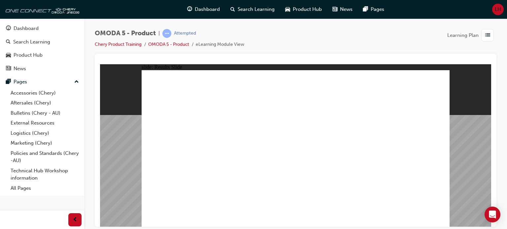
radio input "true"
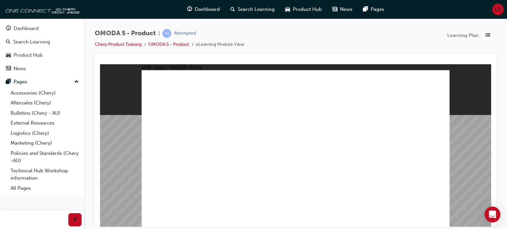
radio input "true"
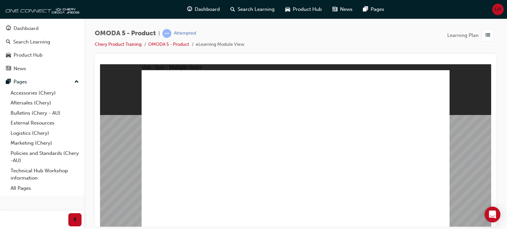
radio input "true"
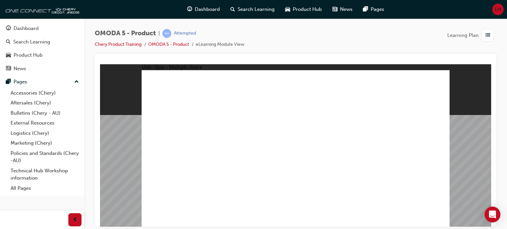
drag, startPoint x: 303, startPoint y: 78, endPoint x: 180, endPoint y: 179, distance: 159.1
drag, startPoint x: 286, startPoint y: 94, endPoint x: 232, endPoint y: 185, distance: 106.0
drag, startPoint x: 296, startPoint y: 109, endPoint x: 178, endPoint y: 177, distance: 136.0
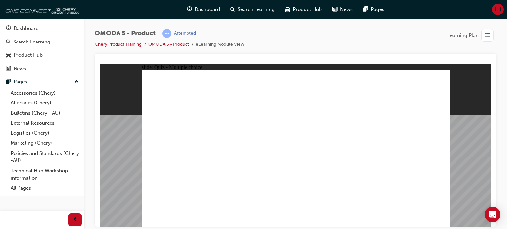
drag, startPoint x: 298, startPoint y: 124, endPoint x: 367, endPoint y: 180, distance: 89.1
drag, startPoint x: 305, startPoint y: 141, endPoint x: 249, endPoint y: 178, distance: 66.8
drag, startPoint x: 343, startPoint y: 78, endPoint x: 353, endPoint y: 188, distance: 110.3
drag, startPoint x: 355, startPoint y: 95, endPoint x: 182, endPoint y: 178, distance: 191.6
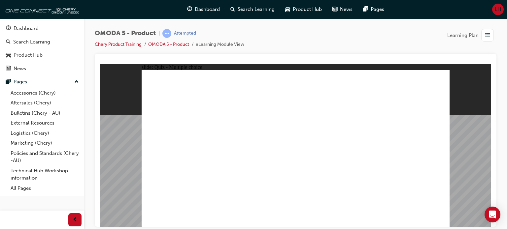
drag, startPoint x: 347, startPoint y: 111, endPoint x: 240, endPoint y: 185, distance: 130.5
drag, startPoint x: 400, startPoint y: 79, endPoint x: 308, endPoint y: 177, distance: 134.3
drag, startPoint x: 347, startPoint y: 127, endPoint x: 302, endPoint y: 181, distance: 70.0
drag, startPoint x: 402, startPoint y: 95, endPoint x: 363, endPoint y: 181, distance: 94.2
drag, startPoint x: 401, startPoint y: 109, endPoint x: 297, endPoint y: 184, distance: 127.6
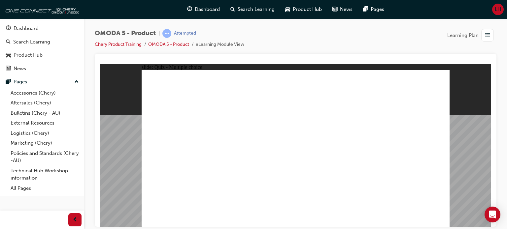
drag, startPoint x: 403, startPoint y: 124, endPoint x: 170, endPoint y: 184, distance: 239.7
drag, startPoint x: 343, startPoint y: 144, endPoint x: 294, endPoint y: 179, distance: 60.7
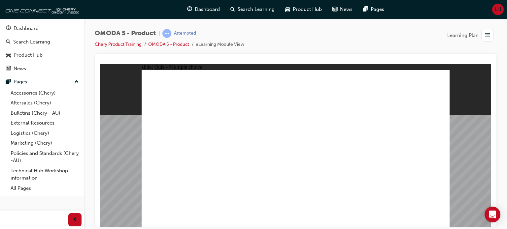
radio input "true"
drag, startPoint x: 377, startPoint y: 126, endPoint x: 168, endPoint y: 166, distance: 213.3
drag, startPoint x: 311, startPoint y: 125, endPoint x: 232, endPoint y: 163, distance: 87.7
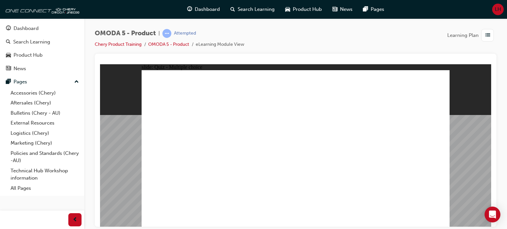
drag, startPoint x: 317, startPoint y: 94, endPoint x: 299, endPoint y: 157, distance: 65.3
drag, startPoint x: 387, startPoint y: 99, endPoint x: 364, endPoint y: 162, distance: 67.0
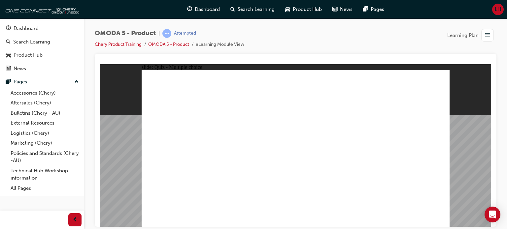
radio input "true"
drag, startPoint x: 338, startPoint y: 101, endPoint x: 222, endPoint y: 144, distance: 124.3
drag, startPoint x: 389, startPoint y: 82, endPoint x: 243, endPoint y: 153, distance: 162.2
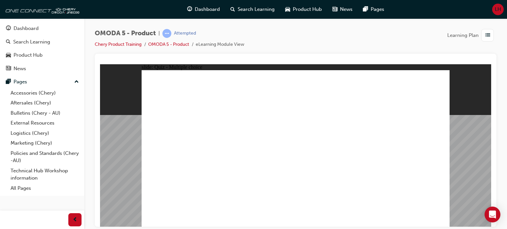
radio input "true"
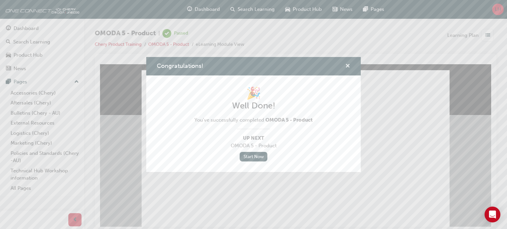
click at [346, 66] on span "cross-icon" at bounding box center [347, 67] width 5 height 6
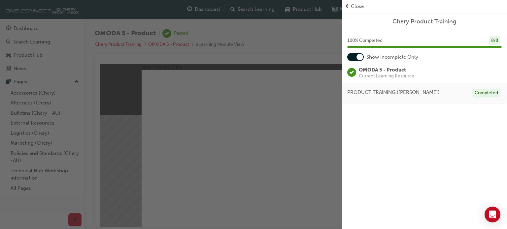
click at [351, 7] on span "Close" at bounding box center [357, 7] width 13 height 8
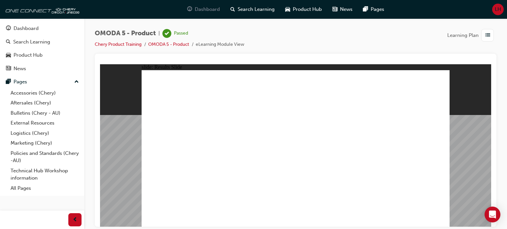
click at [207, 12] on span "Dashboard" at bounding box center [207, 10] width 25 height 8
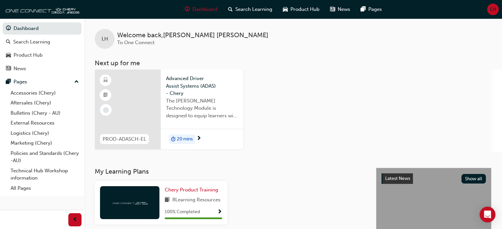
click at [493, 9] on span "LH" at bounding box center [493, 10] width 6 height 8
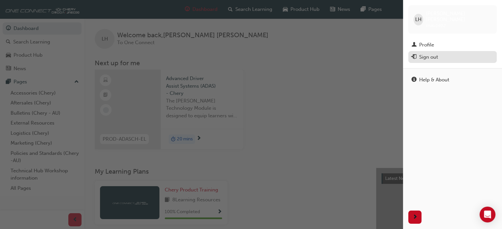
click at [436, 53] on div "Sign out" at bounding box center [428, 57] width 19 height 8
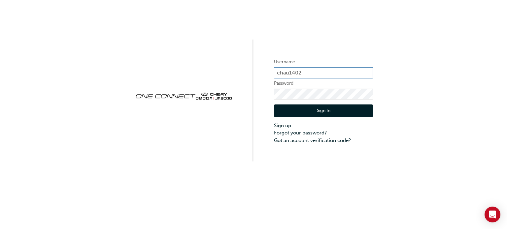
click at [300, 72] on input "chau1402" at bounding box center [323, 72] width 99 height 11
type input "chau2050"
click at [296, 112] on button "Sign In" at bounding box center [323, 111] width 99 height 13
